Goal: Transaction & Acquisition: Purchase product/service

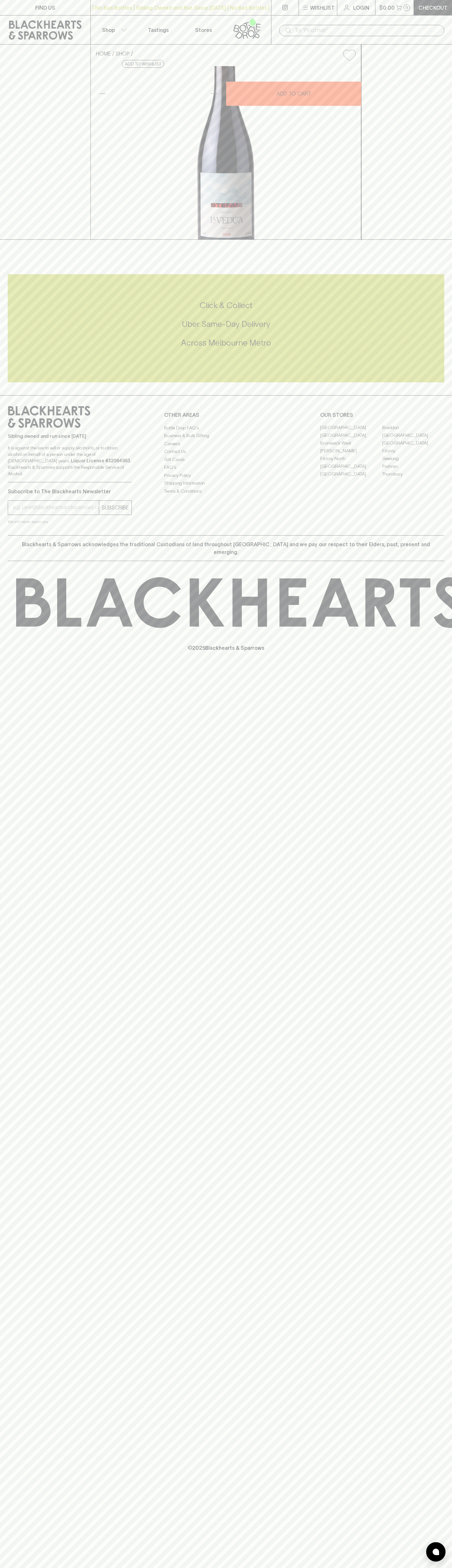
click at [132, 15] on div "| No Bad Bottles | Sibling Owned and Run Since [DATE] | No Bad Bottles | Siblin…" at bounding box center [180, 7] width 181 height 15
click at [428, 43] on div "​" at bounding box center [361, 30] width 181 height 29
click at [278, 1567] on html "FIND US | No Bad Bottles | Sibling Owned and Run Since [DATE] | No Bad Bottles …" at bounding box center [226, 784] width 452 height 1568
click at [3, 535] on div "Sibling owned and run since [DATE] It is against the law to sell or supply alco…" at bounding box center [226, 465] width 452 height 140
